Goal: Use online tool/utility

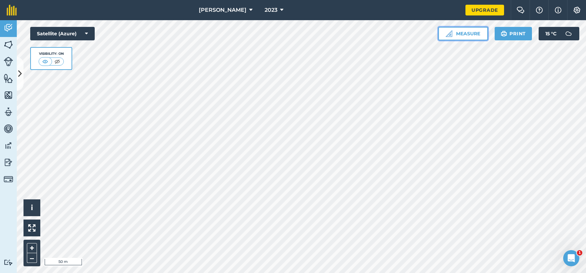
click at [460, 35] on button "Measure" at bounding box center [463, 33] width 50 height 13
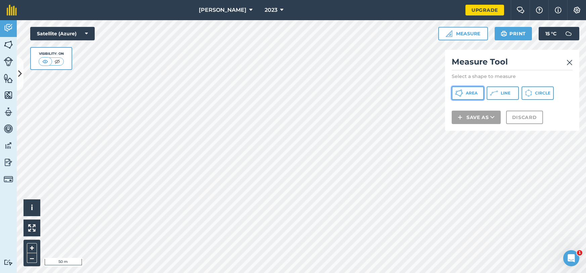
click at [469, 90] on span "Area" at bounding box center [472, 92] width 12 height 5
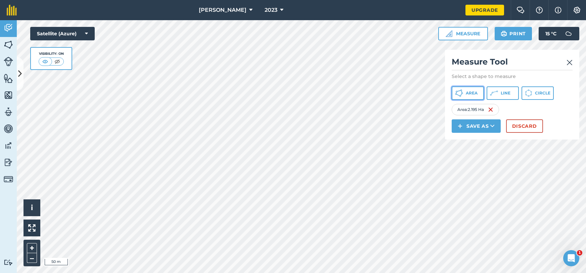
click at [474, 96] on button "Area" at bounding box center [468, 92] width 32 height 13
click at [468, 94] on span "Area" at bounding box center [472, 92] width 12 height 5
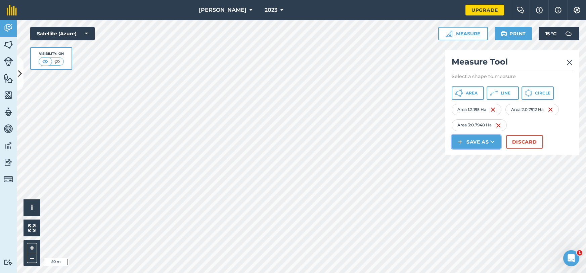
click at [478, 143] on button "Save as" at bounding box center [476, 141] width 49 height 13
click at [477, 190] on link "Note" at bounding box center [476, 187] width 47 height 15
